Goal: Navigation & Orientation: Find specific page/section

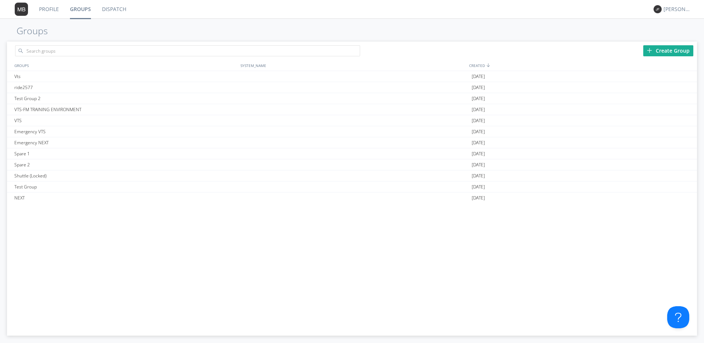
click at [50, 9] on link "Profile" at bounding box center [49, 9] width 31 height 18
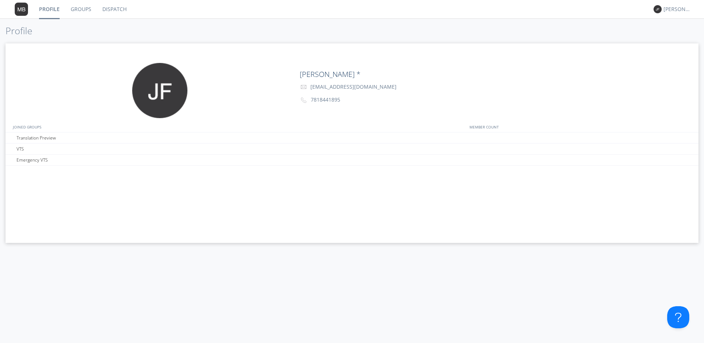
click at [117, 10] on link "Dispatch" at bounding box center [114, 9] width 35 height 18
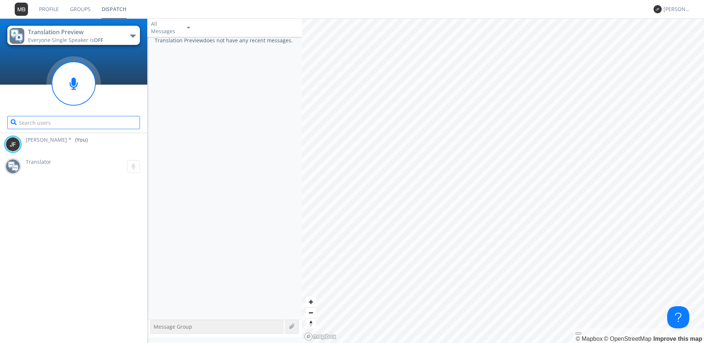
click at [77, 120] on input "text" at bounding box center [73, 122] width 133 height 13
click at [222, 327] on textarea at bounding box center [216, 327] width 133 height 14
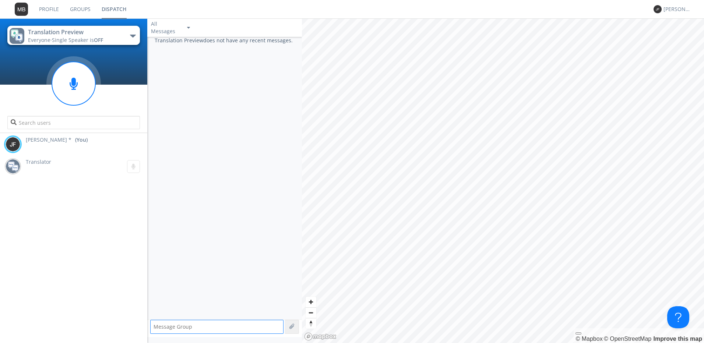
click at [222, 327] on textarea at bounding box center [216, 327] width 133 height 14
click at [189, 29] on div at bounding box center [188, 28] width 9 height 8
click at [169, 58] on div "Direct Only" at bounding box center [171, 55] width 48 height 13
click at [196, 27] on div "option Direct Only, selected. Select is focused , press Down to open the menu, …" at bounding box center [224, 27] width 155 height 18
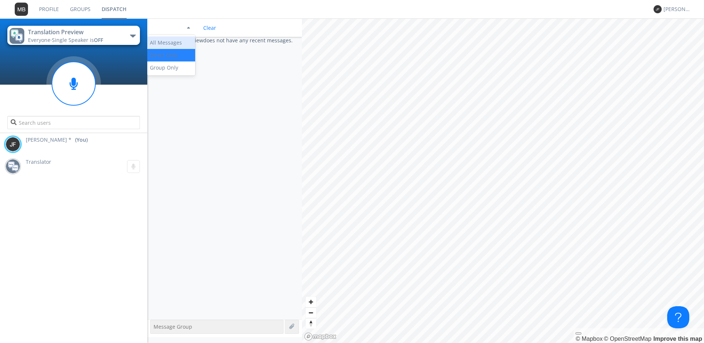
click at [168, 42] on div "All Messages" at bounding box center [171, 42] width 48 height 13
click at [50, 224] on div "[PERSON_NAME] * (You) Translator 0:00" at bounding box center [73, 238] width 147 height 210
click at [200, 226] on div "Translation Preview does not have any recent messages." at bounding box center [224, 178] width 155 height 283
click at [142, 218] on div "[PERSON_NAME] * (You) Translator 0:00" at bounding box center [73, 238] width 147 height 210
click at [71, 85] on circle at bounding box center [73, 83] width 43 height 43
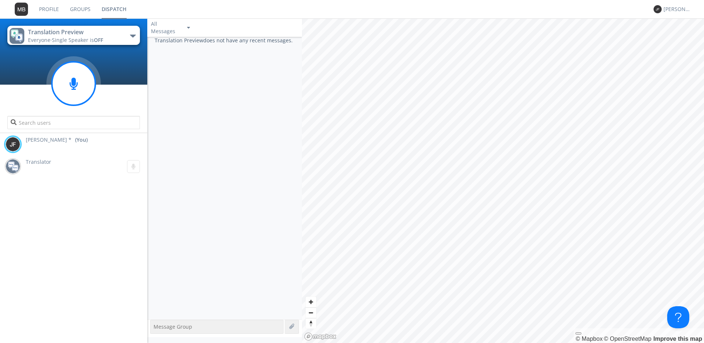
click at [71, 84] on circle at bounding box center [73, 83] width 43 height 43
click at [81, 8] on link "Groups" at bounding box center [80, 9] width 32 height 18
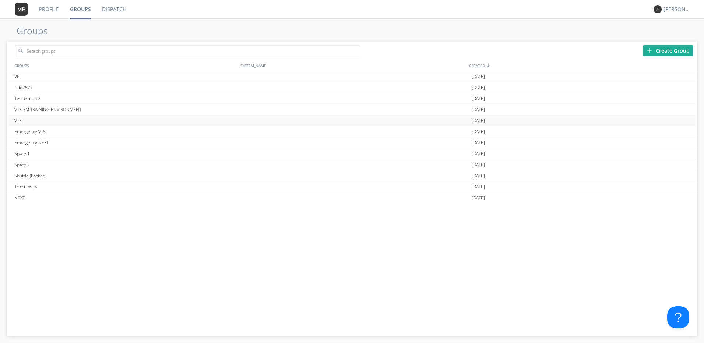
click at [18, 120] on div "VTS" at bounding box center [126, 120] width 227 height 11
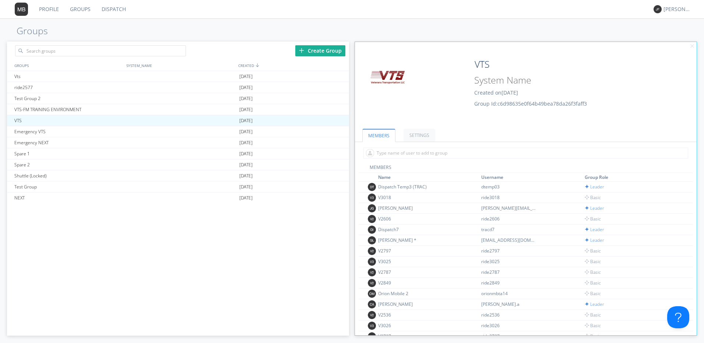
click at [117, 8] on link "Dispatch" at bounding box center [113, 9] width 35 height 18
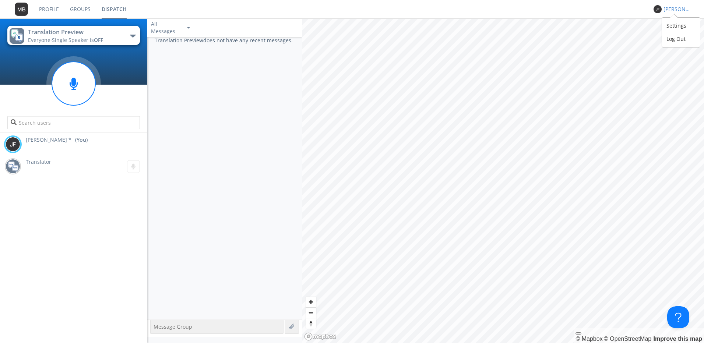
click at [673, 9] on div "[PERSON_NAME] *" at bounding box center [678, 9] width 28 height 7
click at [113, 9] on link "Dispatch" at bounding box center [114, 9] width 36 height 18
click at [113, 123] on input "text" at bounding box center [73, 122] width 133 height 13
click at [85, 10] on link "Groups" at bounding box center [80, 9] width 32 height 18
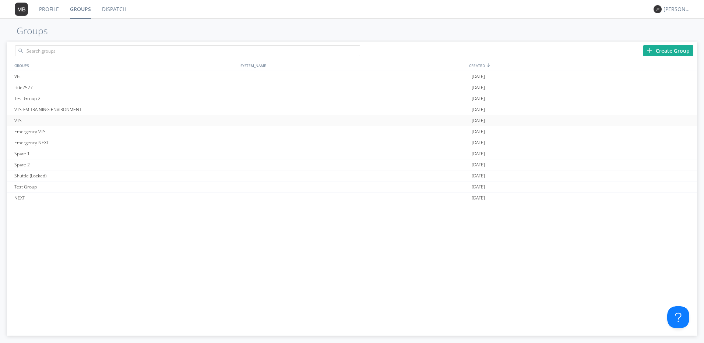
click at [15, 120] on div "VTS" at bounding box center [126, 120] width 227 height 11
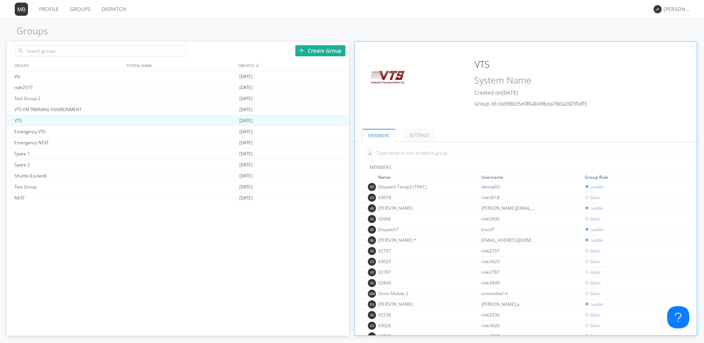
click at [114, 9] on link "Dispatch" at bounding box center [113, 9] width 35 height 18
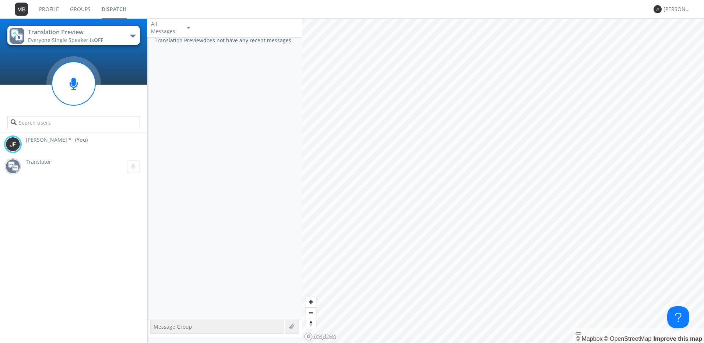
click at [35, 138] on span "[PERSON_NAME] *" at bounding box center [49, 139] width 46 height 7
click at [678, 7] on div "[PERSON_NAME] *" at bounding box center [678, 9] width 28 height 7
click at [676, 39] on div "Log Out" at bounding box center [681, 38] width 38 height 13
